Goal: Information Seeking & Learning: Learn about a topic

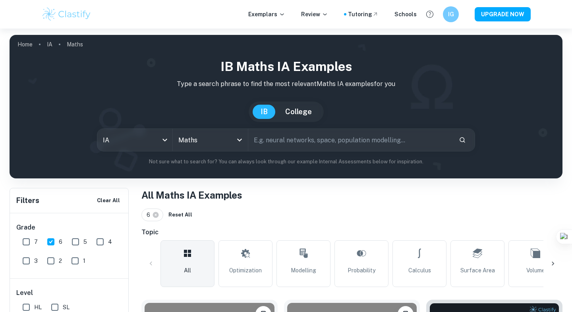
scroll to position [85, 0]
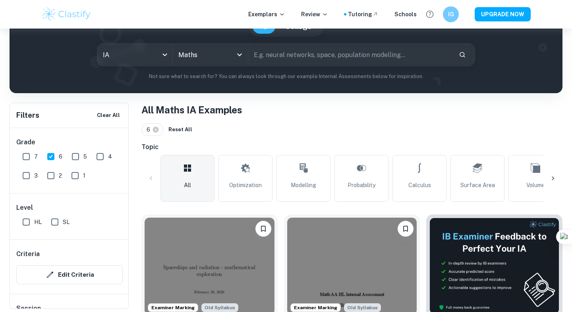
click at [24, 158] on input "7" at bounding box center [26, 157] width 16 height 16
checkbox input "true"
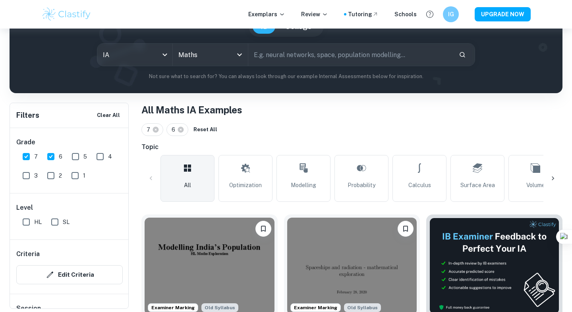
click at [65, 219] on span "SL" at bounding box center [66, 222] width 7 height 9
click at [63, 219] on input "SL" at bounding box center [55, 222] width 16 height 16
checkbox input "true"
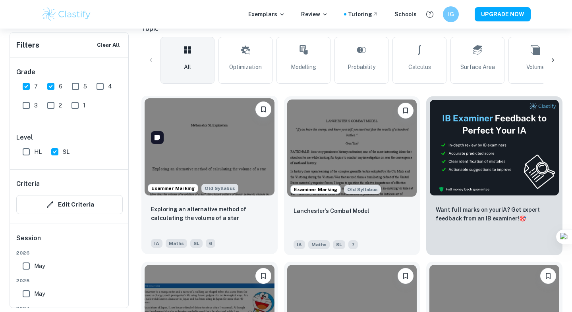
scroll to position [222, 0]
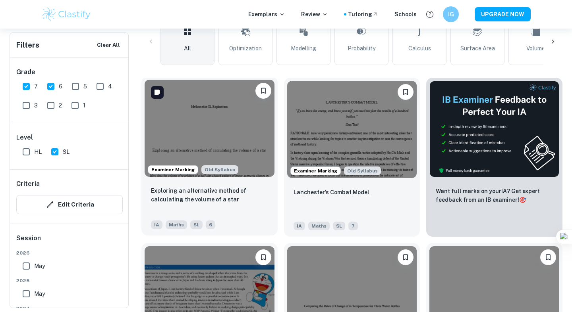
click at [237, 120] on img at bounding box center [209, 128] width 130 height 97
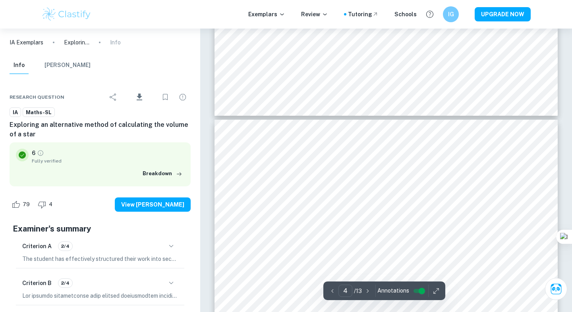
scroll to position [1371, 0]
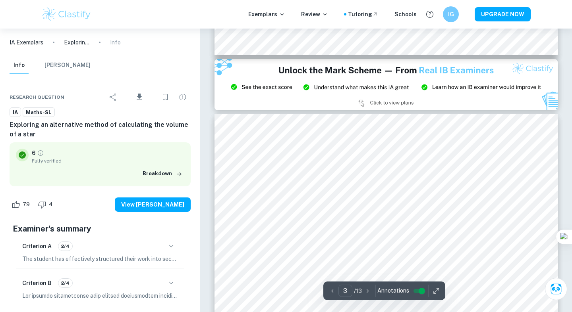
type input "2"
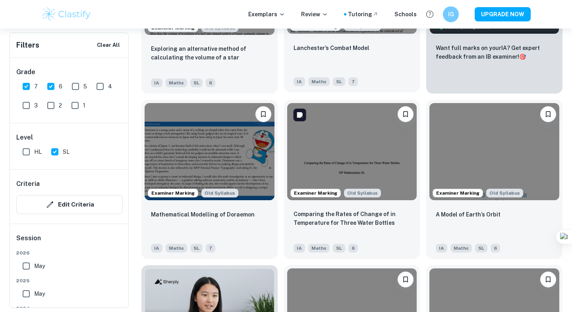
scroll to position [365, 0]
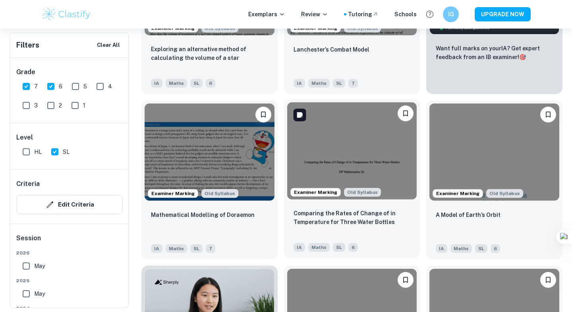
click at [360, 125] on img at bounding box center [352, 150] width 130 height 97
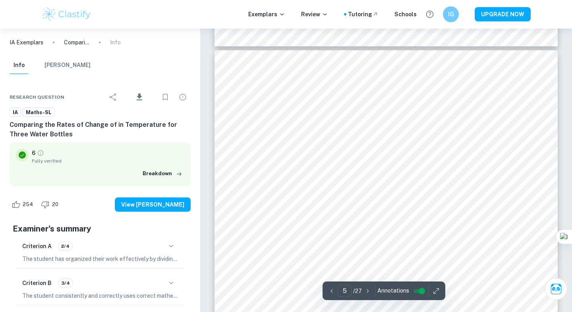
type input "4"
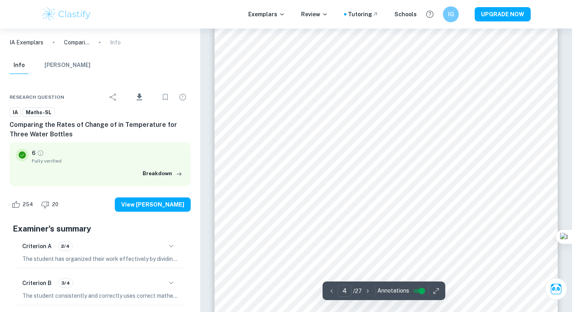
scroll to position [1471, 0]
